Goal: Navigation & Orientation: Find specific page/section

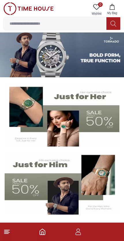
click at [79, 234] on icon "button" at bounding box center [77, 232] width 7 height 7
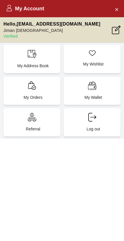
click at [114, 7] on icon "Close Account" at bounding box center [116, 9] width 5 height 7
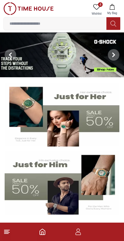
click at [6, 234] on icon at bounding box center [6, 232] width 7 height 7
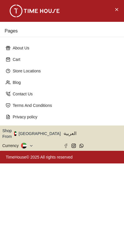
click at [42, 132] on button "Shop From [GEOGRAPHIC_DATA]" at bounding box center [33, 133] width 62 height 11
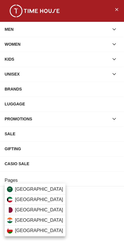
click at [45, 187] on div "[GEOGRAPHIC_DATA]" at bounding box center [35, 189] width 61 height 10
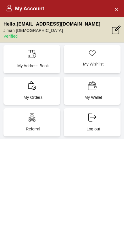
click at [36, 93] on div "My Orders" at bounding box center [31, 91] width 57 height 28
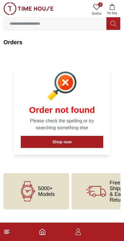
click at [8, 230] on line at bounding box center [6, 230] width 5 height 0
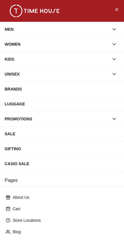
click at [116, 9] on icon "Close Menu" at bounding box center [116, 9] width 5 height 7
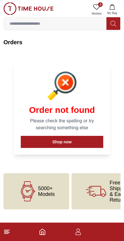
click at [95, 7] on icon at bounding box center [96, 6] width 7 height 7
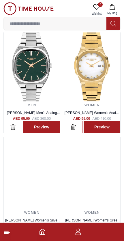
scroll to position [22, 0]
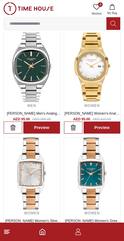
click at [91, 198] on img at bounding box center [92, 174] width 56 height 72
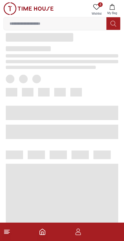
scroll to position [128, 0]
click at [9, 233] on icon at bounding box center [6, 232] width 7 height 7
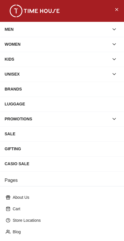
click at [116, 9] on icon "Close Menu" at bounding box center [116, 9] width 5 height 7
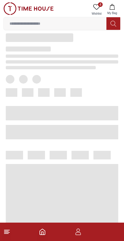
scroll to position [0, 0]
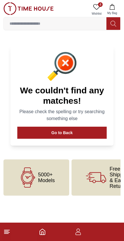
click at [80, 231] on icon "button" at bounding box center [77, 232] width 7 height 7
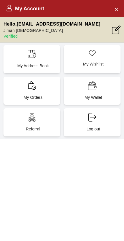
click at [116, 9] on icon "Close Account" at bounding box center [116, 9] width 5 height 7
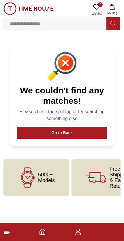
click at [6, 230] on line at bounding box center [6, 230] width 5 height 0
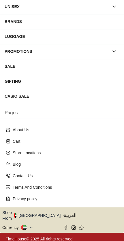
scroll to position [67, 0]
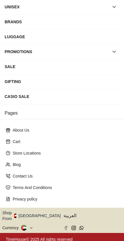
click at [40, 215] on button "Shop From [GEOGRAPHIC_DATA]" at bounding box center [33, 215] width 62 height 11
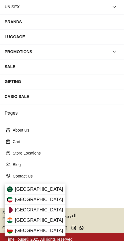
click at [45, 188] on div "[GEOGRAPHIC_DATA]" at bounding box center [35, 189] width 61 height 10
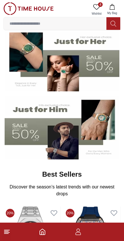
scroll to position [55, 0]
click at [9, 234] on icon at bounding box center [6, 232] width 7 height 7
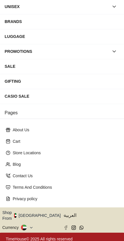
scroll to position [67, 0]
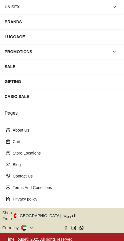
click at [41, 212] on button "Shop From [GEOGRAPHIC_DATA]" at bounding box center [33, 215] width 62 height 11
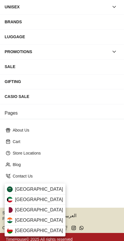
click at [44, 191] on div "[GEOGRAPHIC_DATA]" at bounding box center [35, 189] width 61 height 10
